Goal: Find specific page/section

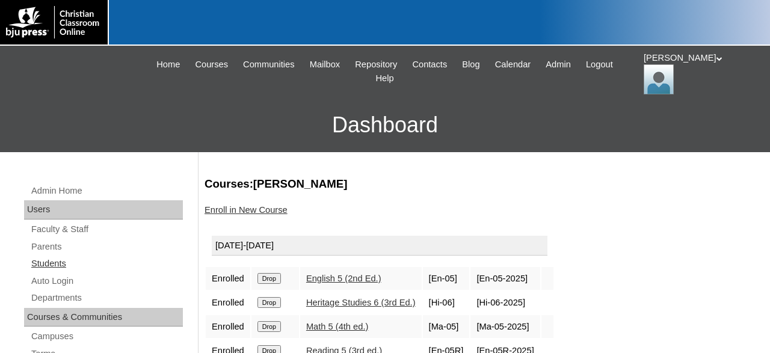
scroll to position [188, 0]
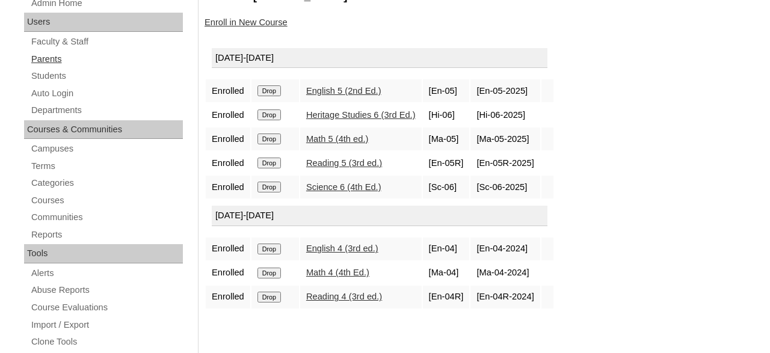
click at [55, 58] on link "Parents" at bounding box center [106, 59] width 153 height 15
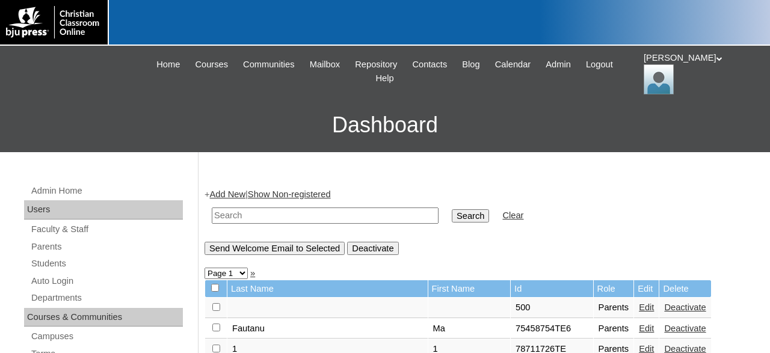
click at [360, 214] on input "text" at bounding box center [325, 216] width 227 height 16
type input "[PERSON_NAME]"
click at [452, 209] on input "Search" at bounding box center [470, 215] width 37 height 13
